Goal: Task Accomplishment & Management: Use online tool/utility

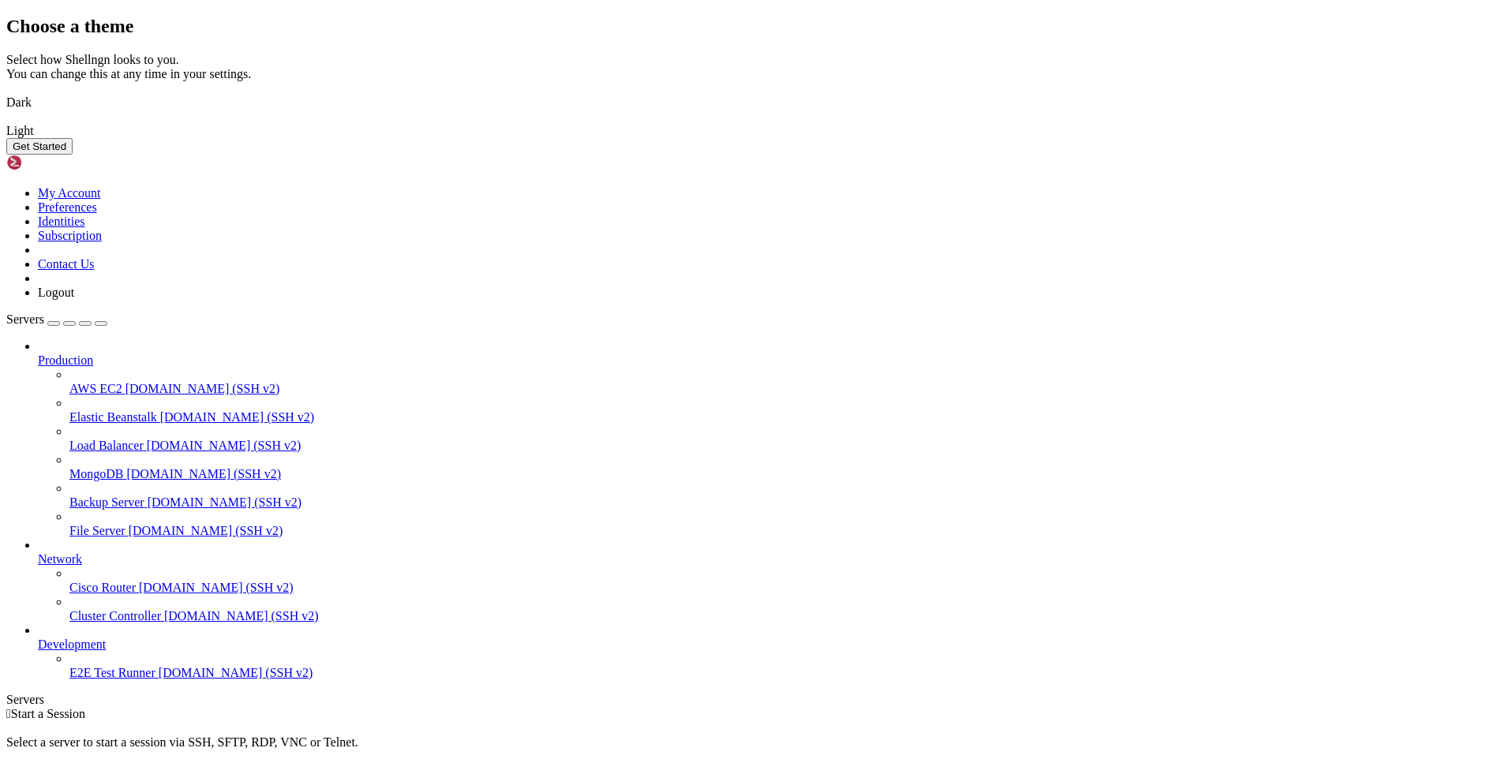
click at [6, 92] on img at bounding box center [6, 92] width 0 height 0
click at [73, 155] on button "Get Started" at bounding box center [39, 146] width 66 height 17
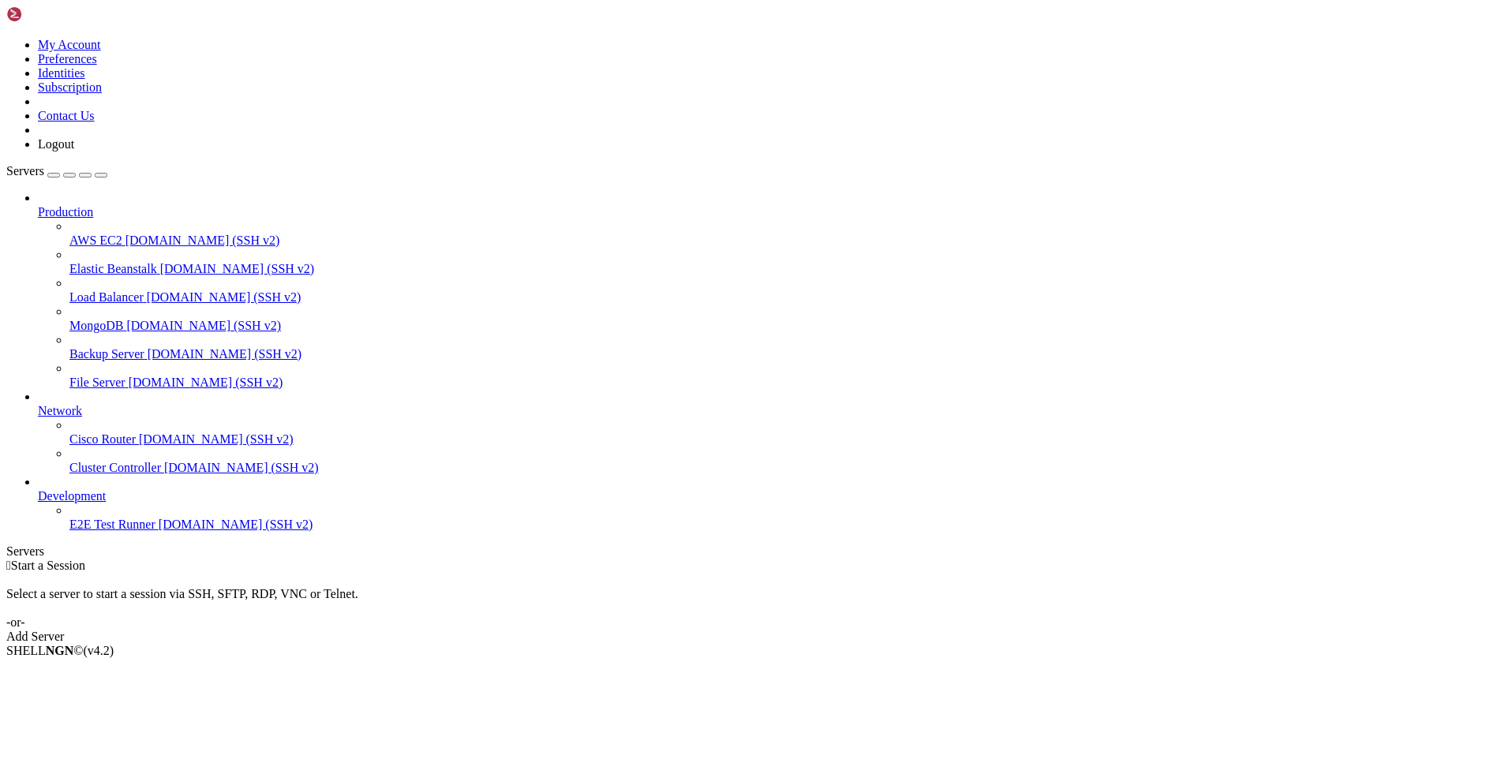
click at [839, 630] on div "Add Server" at bounding box center [754, 637] width 1496 height 14
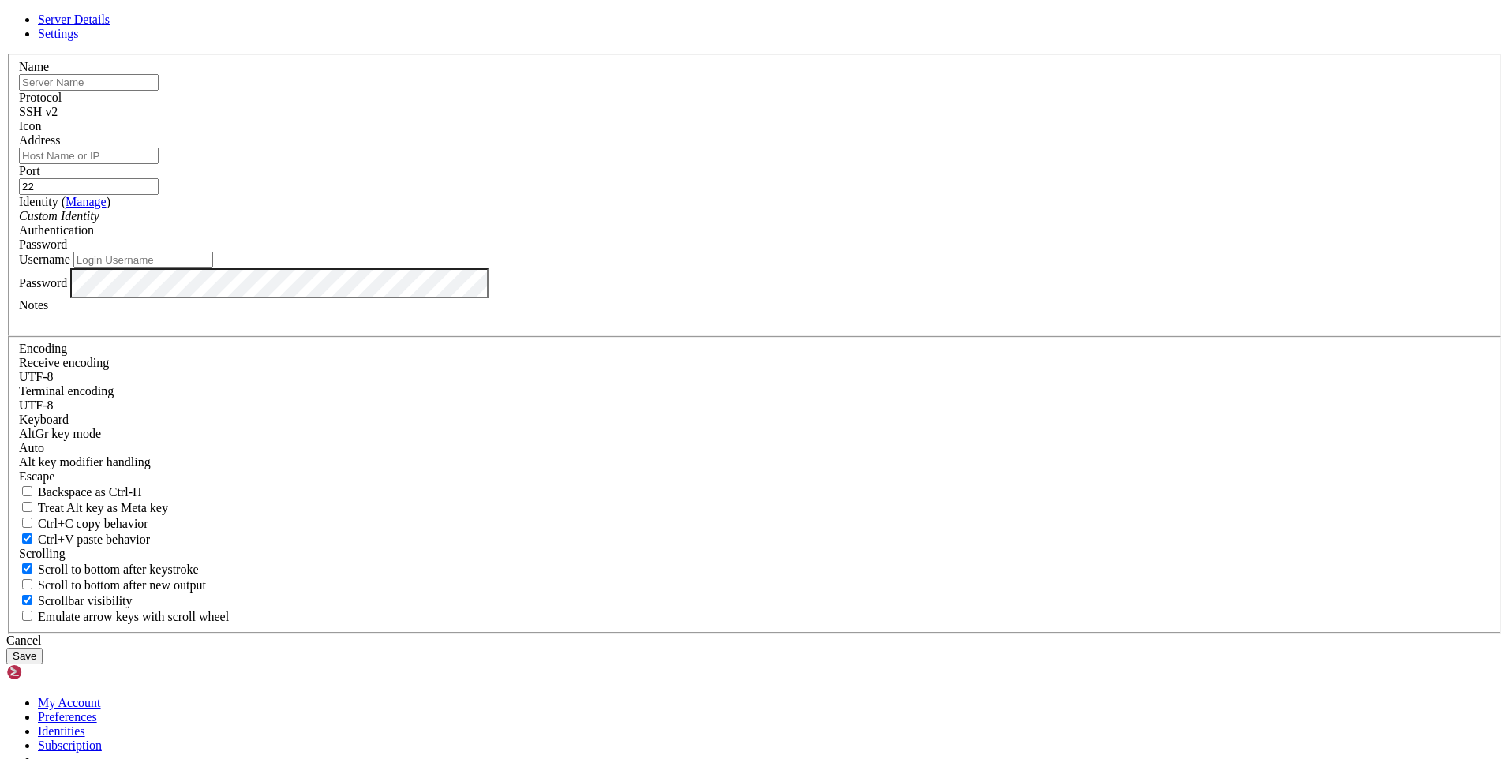
click at [159, 164] on input "Address" at bounding box center [89, 156] width 140 height 17
click at [159, 91] on input "text" at bounding box center [89, 82] width 140 height 17
type input "[PERSON_NAME] r34"
click at [686, 164] on div "Address" at bounding box center [754, 148] width 1471 height 31
click at [159, 164] on input "Address" at bounding box center [89, 156] width 140 height 17
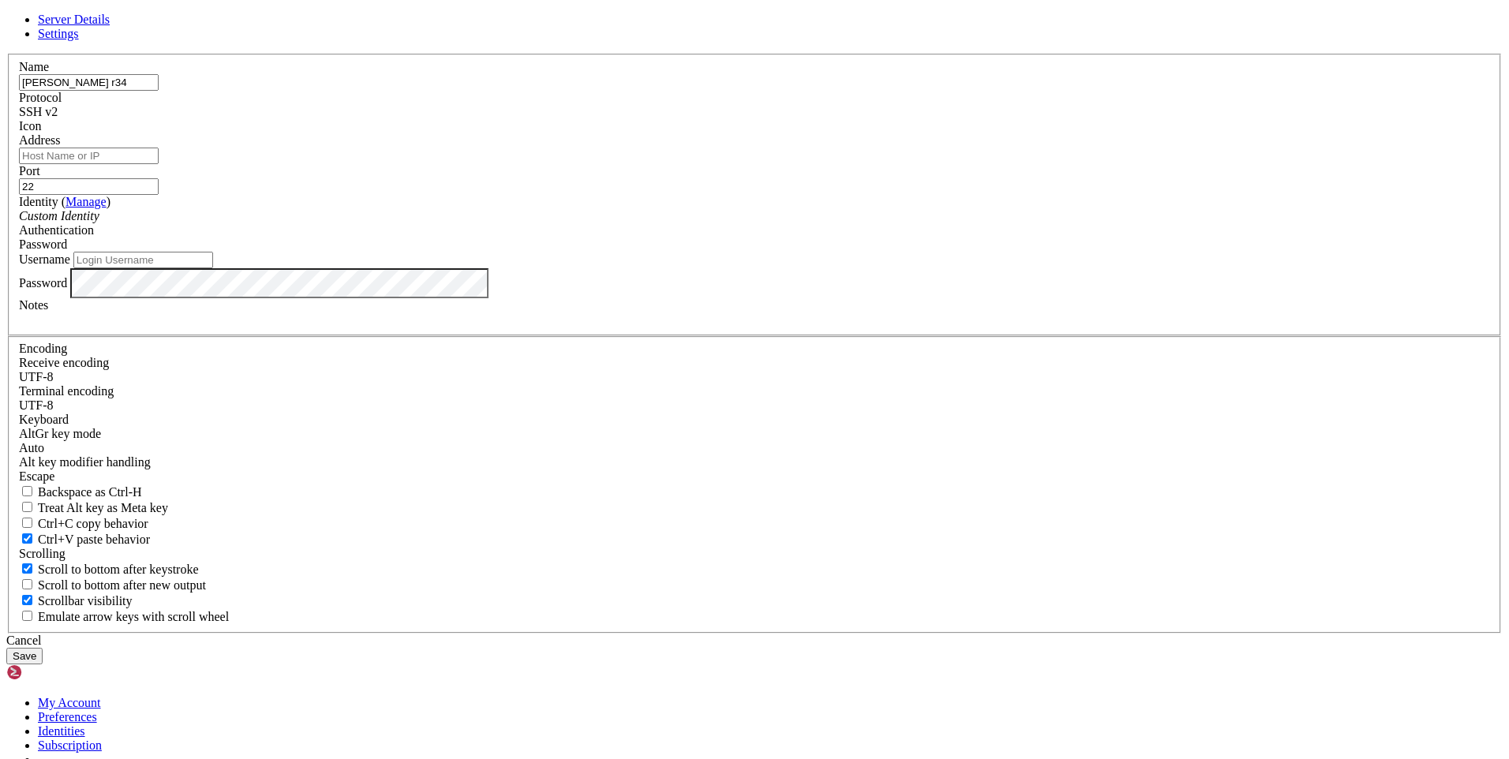
paste input "[TECHNICAL_ID]"
type input "[TECHNICAL_ID]"
click at [659, 223] on div "Custom Identity" at bounding box center [754, 216] width 1471 height 14
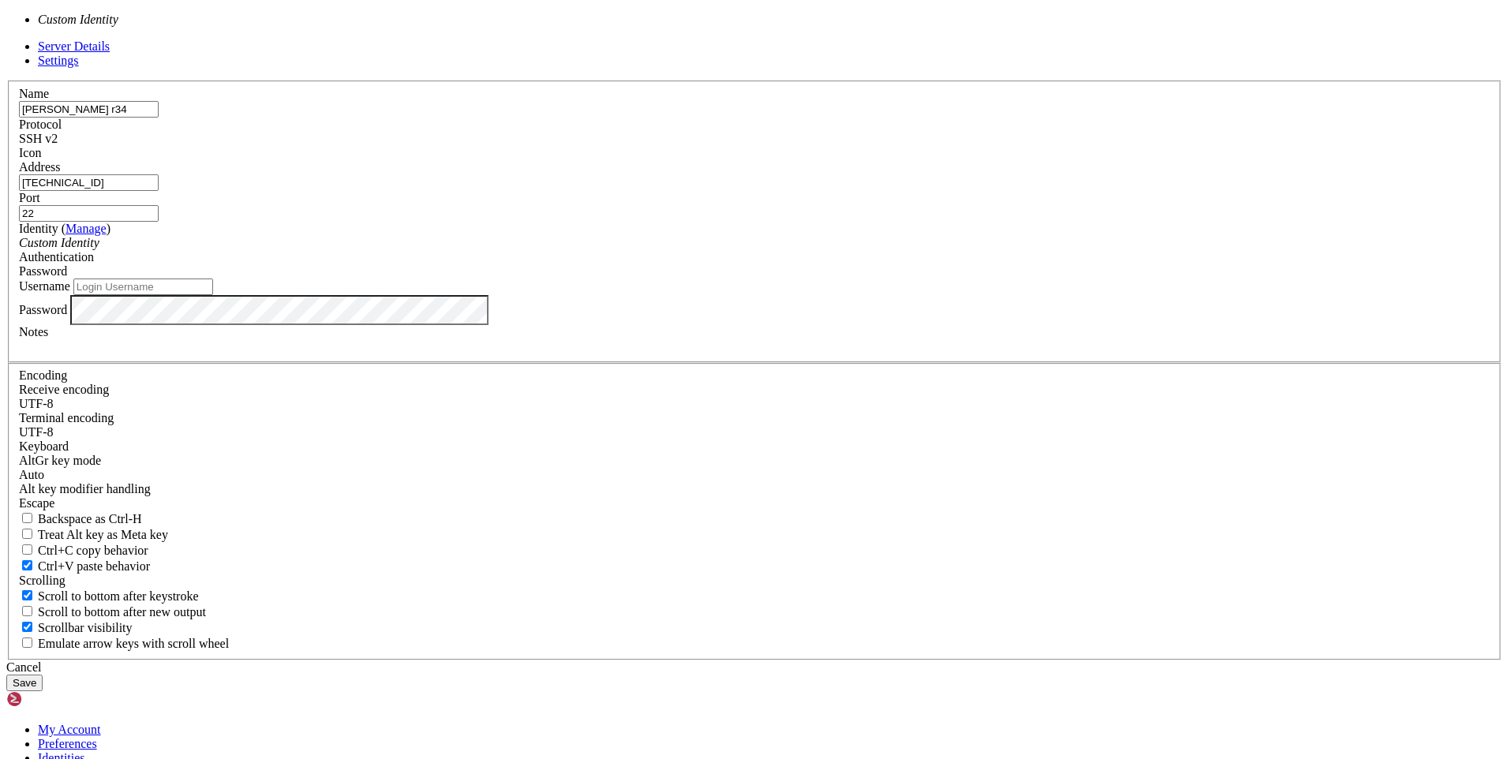
click at [659, 250] on div "Custom Identity" at bounding box center [754, 243] width 1471 height 14
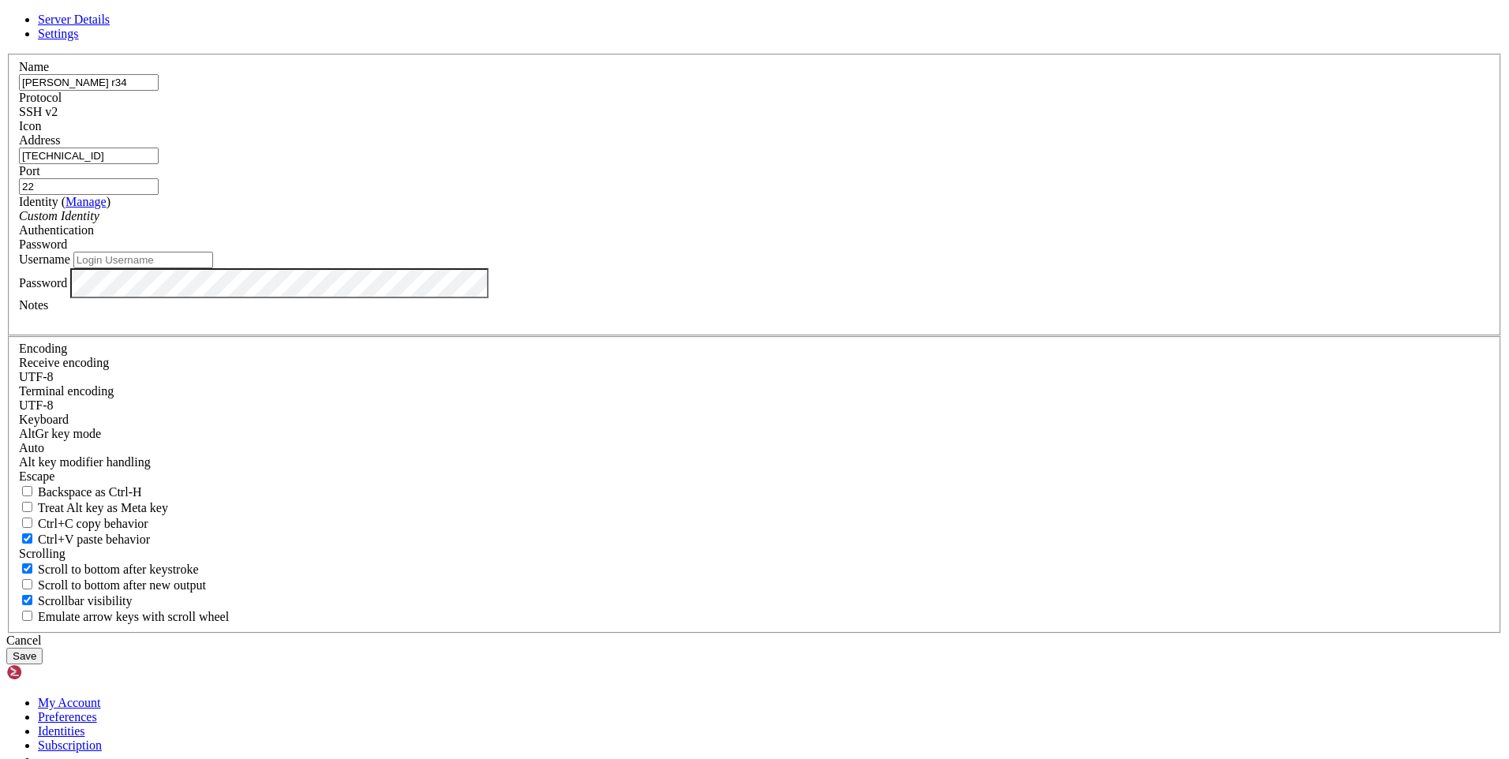
click at [67, 251] on span "Password" at bounding box center [43, 244] width 48 height 13
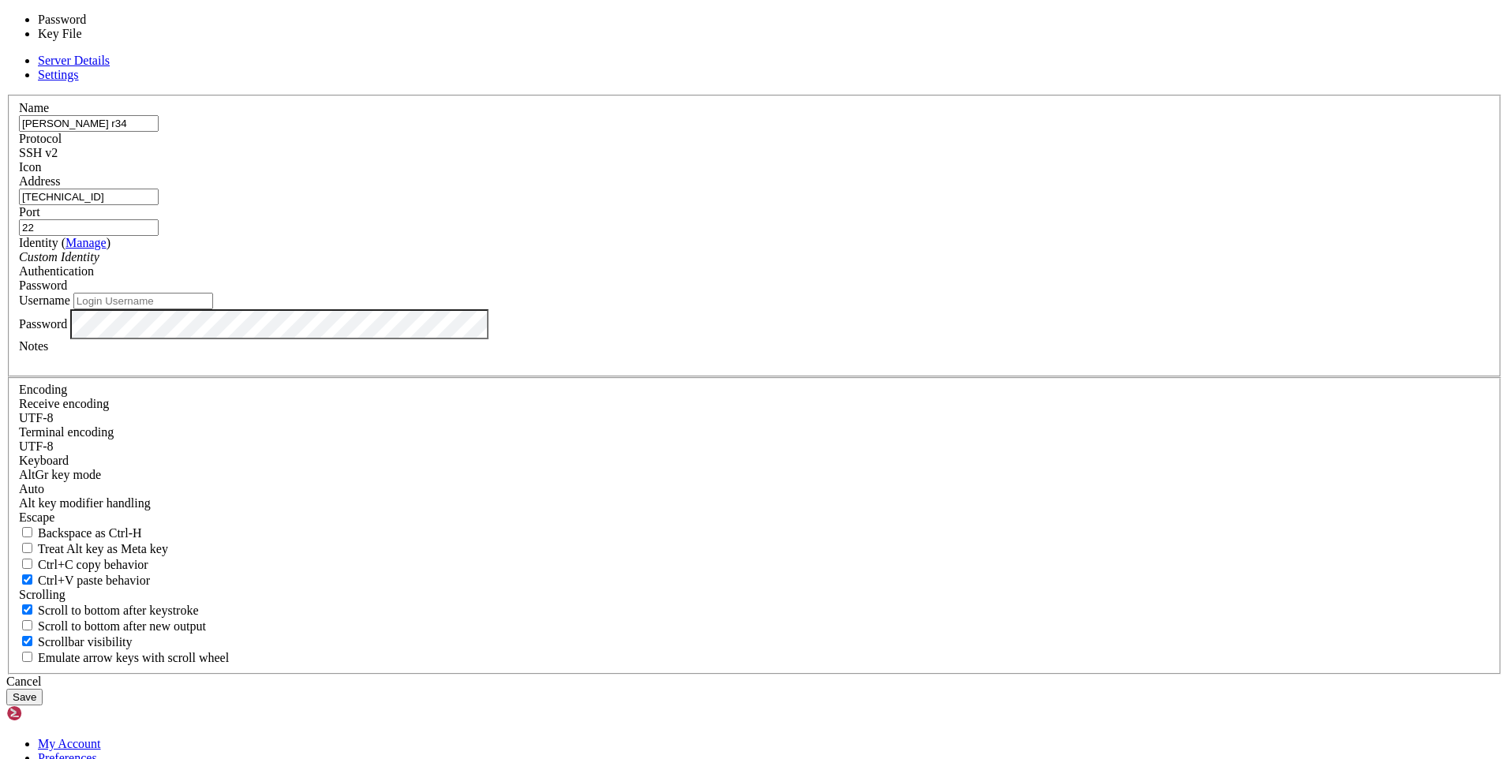
click at [729, 309] on div "Username" at bounding box center [754, 301] width 1471 height 17
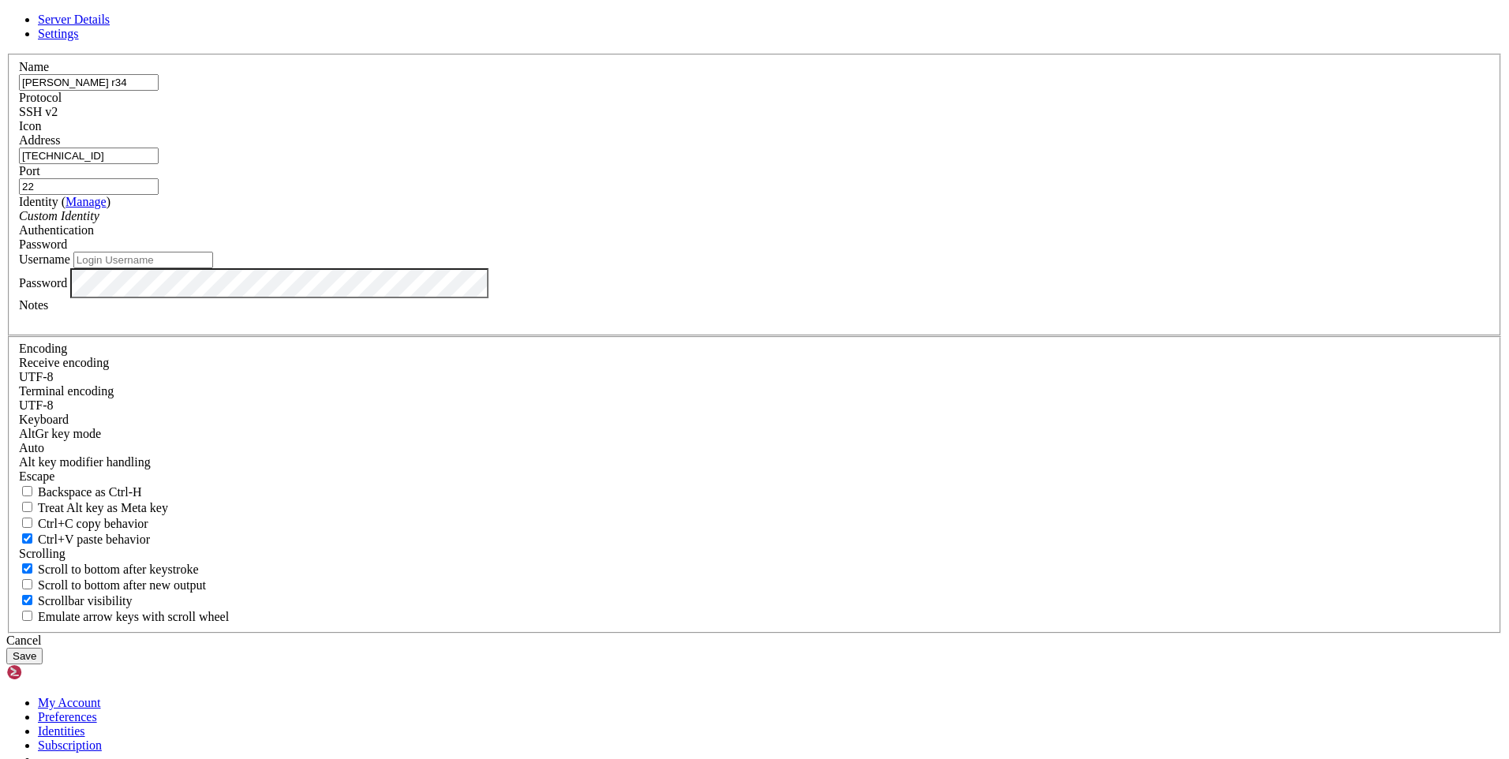
click at [213, 268] on input "Username" at bounding box center [143, 260] width 140 height 17
type input "root"
click at [866, 327] on div "Notes" at bounding box center [754, 312] width 1471 height 28
click at [43, 648] on button "Save" at bounding box center [24, 656] width 36 height 17
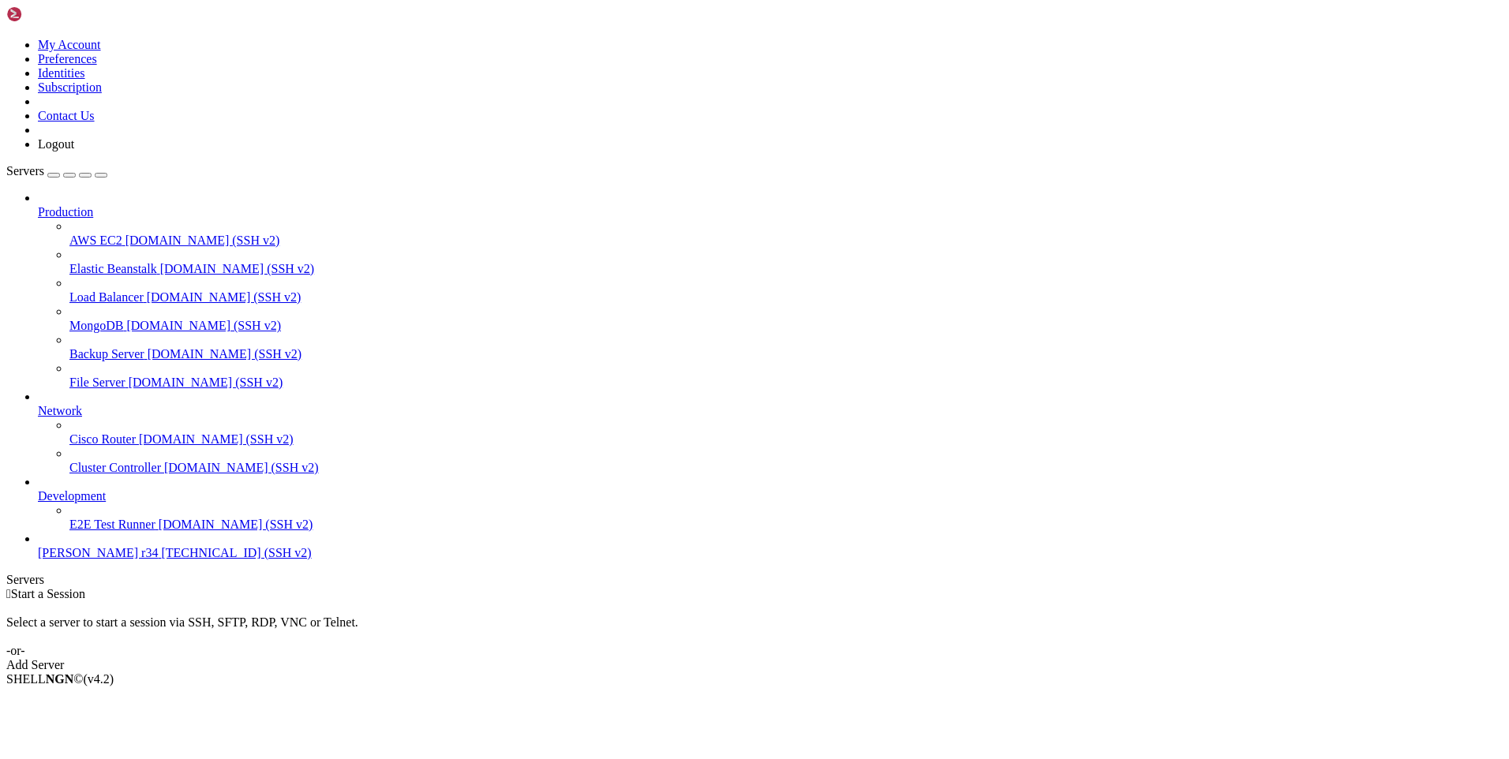
click at [144, 560] on span "[PERSON_NAME] r34" at bounding box center [98, 552] width 120 height 13
click at [161, 560] on span "[TECHNICAL_ID] (SSH v2)" at bounding box center [236, 552] width 150 height 13
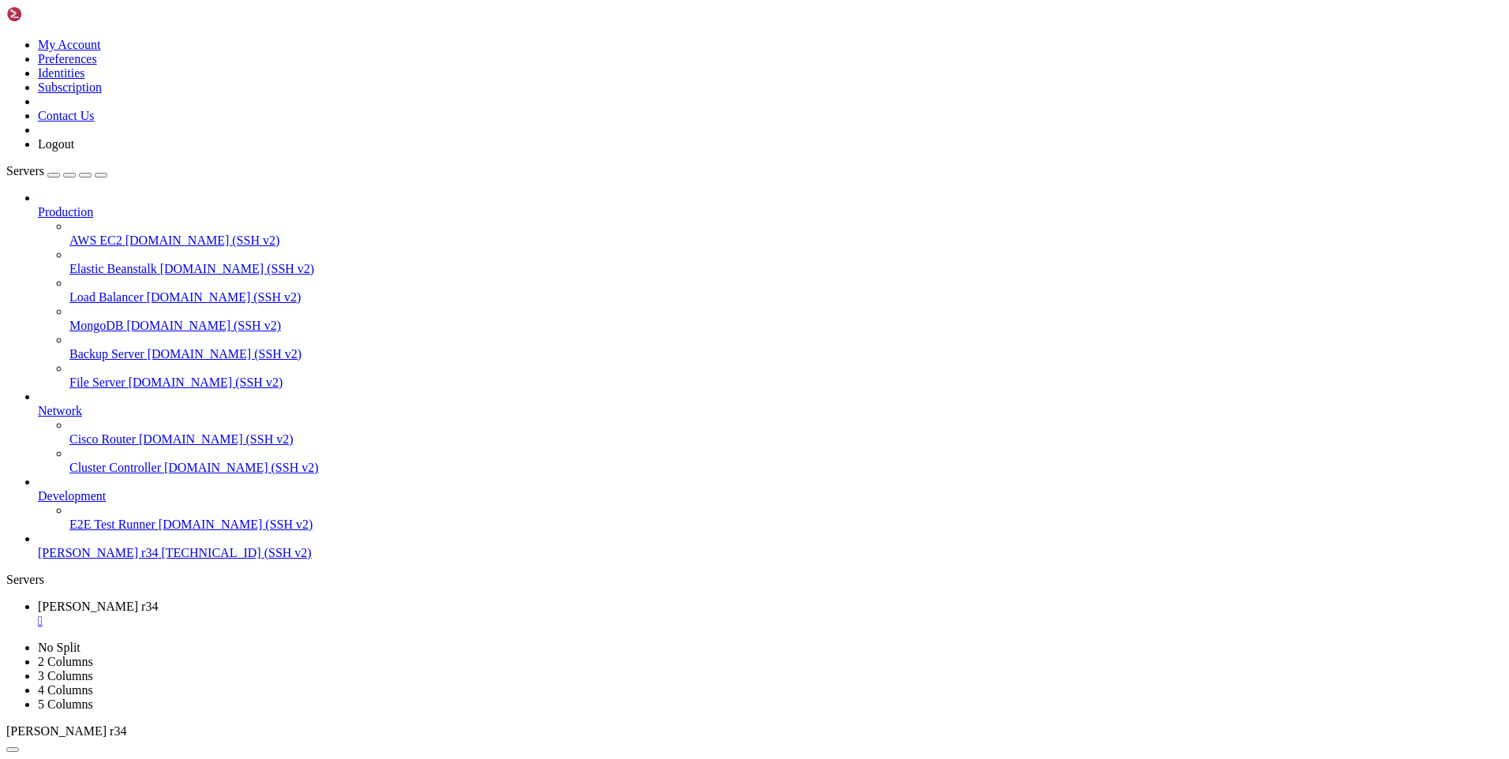
click at [283, 600] on link "[PERSON_NAME] r34 " at bounding box center [770, 614] width 1465 height 28
type input "/root"
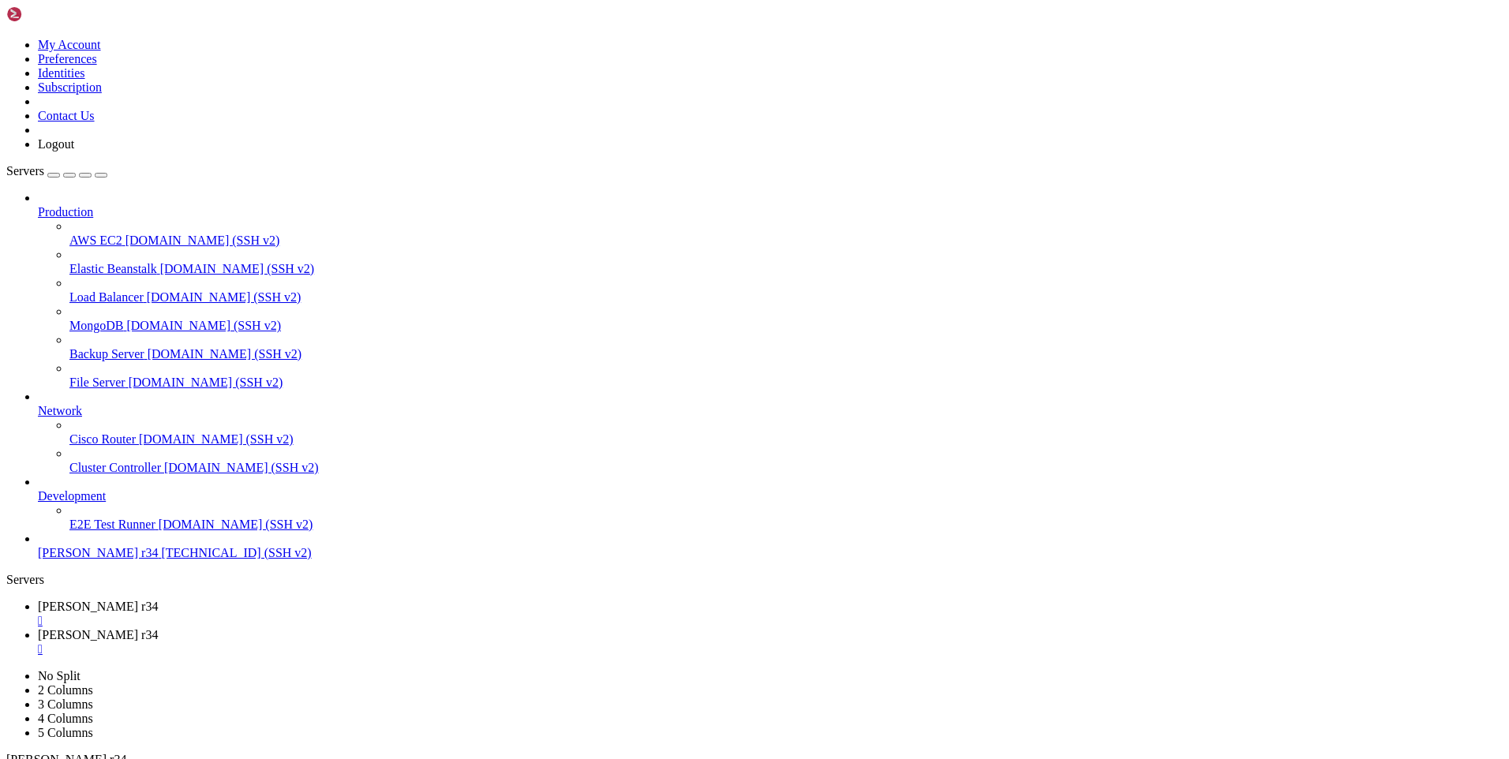
click at [69, 175] on div "button" at bounding box center [69, 175] width 0 height 0
click at [112, 616] on div "Servers Production AWS EC2 [DOMAIN_NAME] (SSH v2) Elastic Beanstalk [DOMAIN_NAM…" at bounding box center [754, 390] width 1496 height 452
click at [391, 657] on link "[PERSON_NAME] r34 " at bounding box center [770, 671] width 1465 height 28
click at [476, 671] on div "" at bounding box center [770, 678] width 1465 height 14
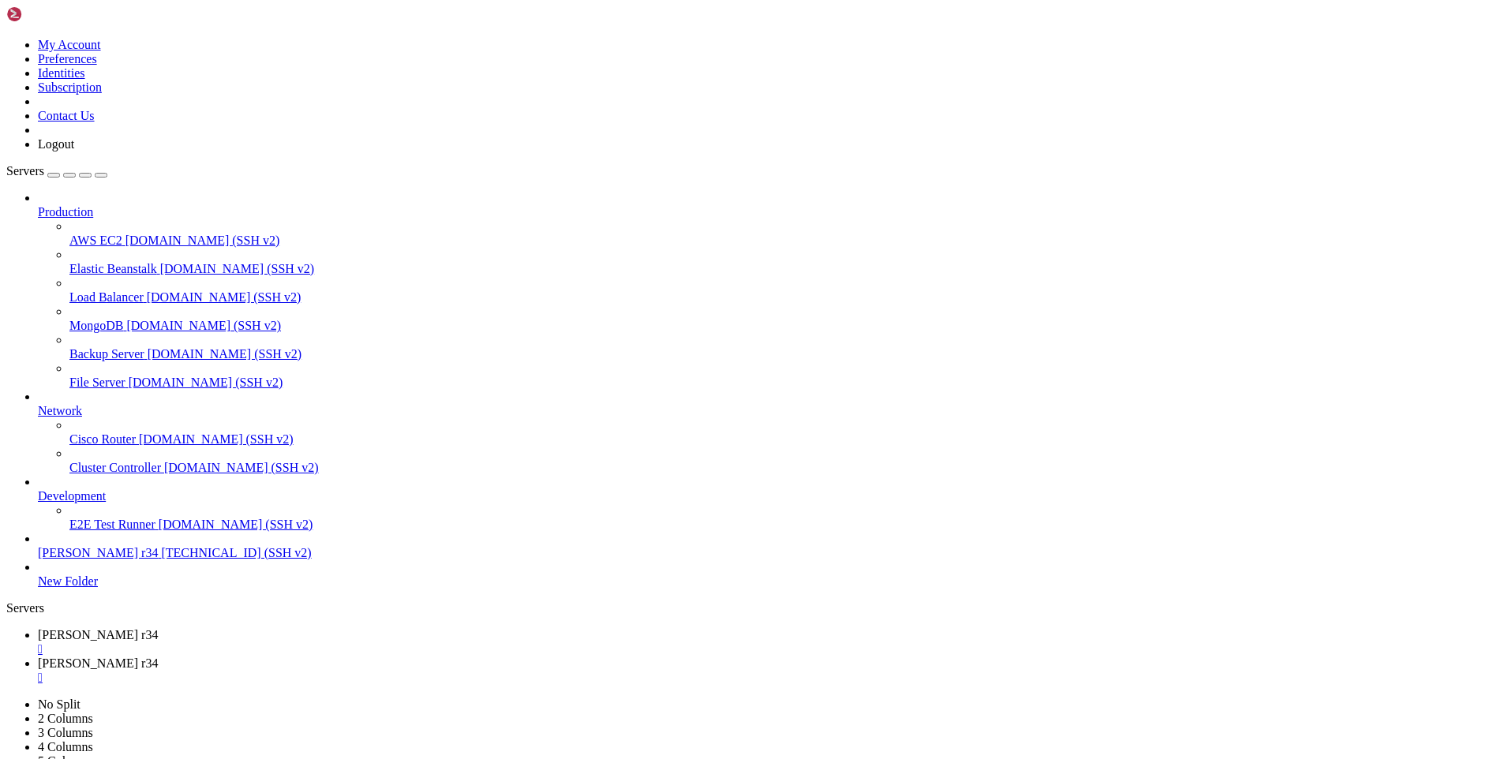
click at [333, 642] on div "" at bounding box center [770, 649] width 1465 height 14
type input "/root"
